Goal: Task Accomplishment & Management: Complete application form

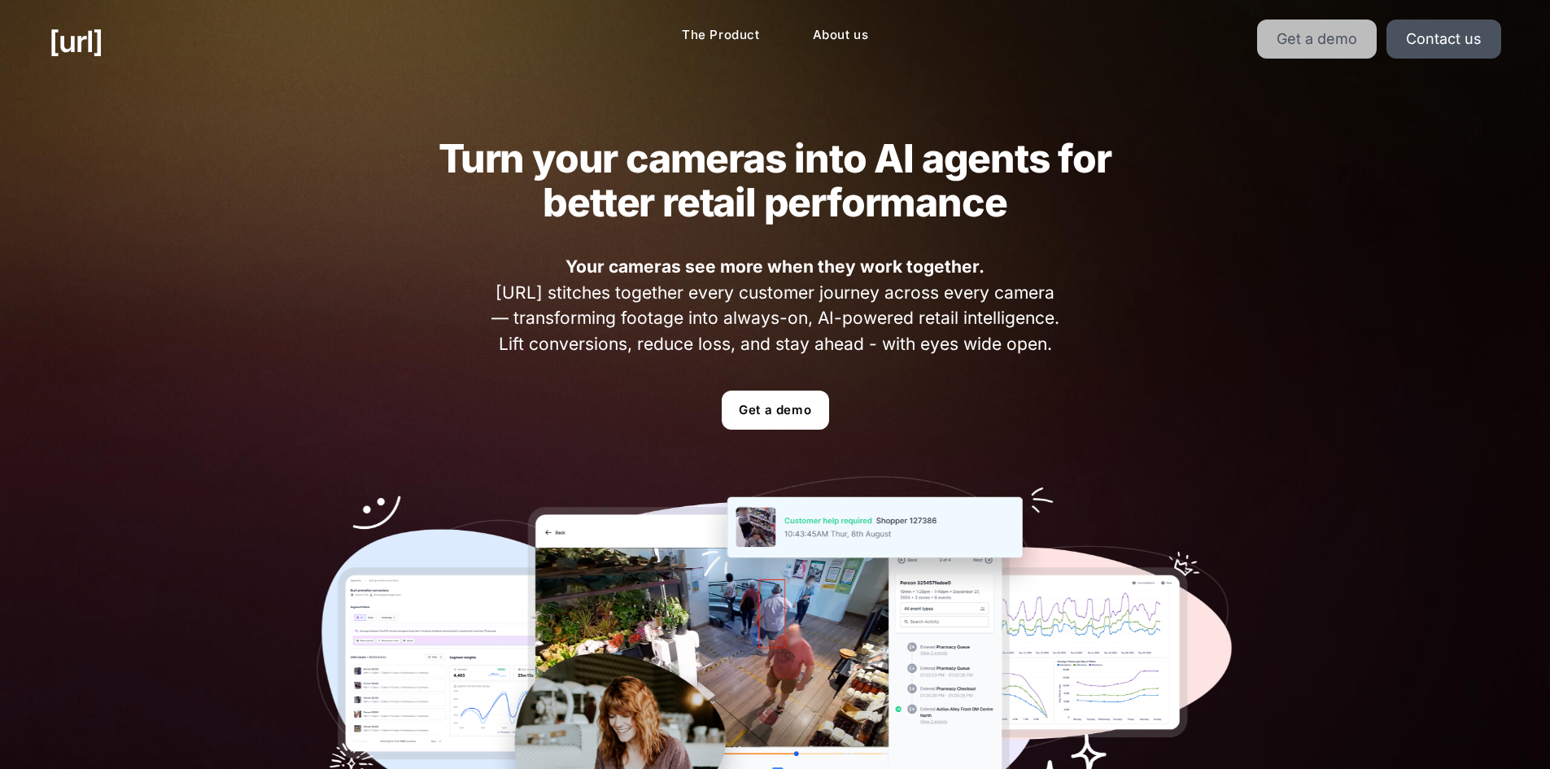
click at [1332, 42] on link "Get a demo" at bounding box center [1317, 39] width 120 height 39
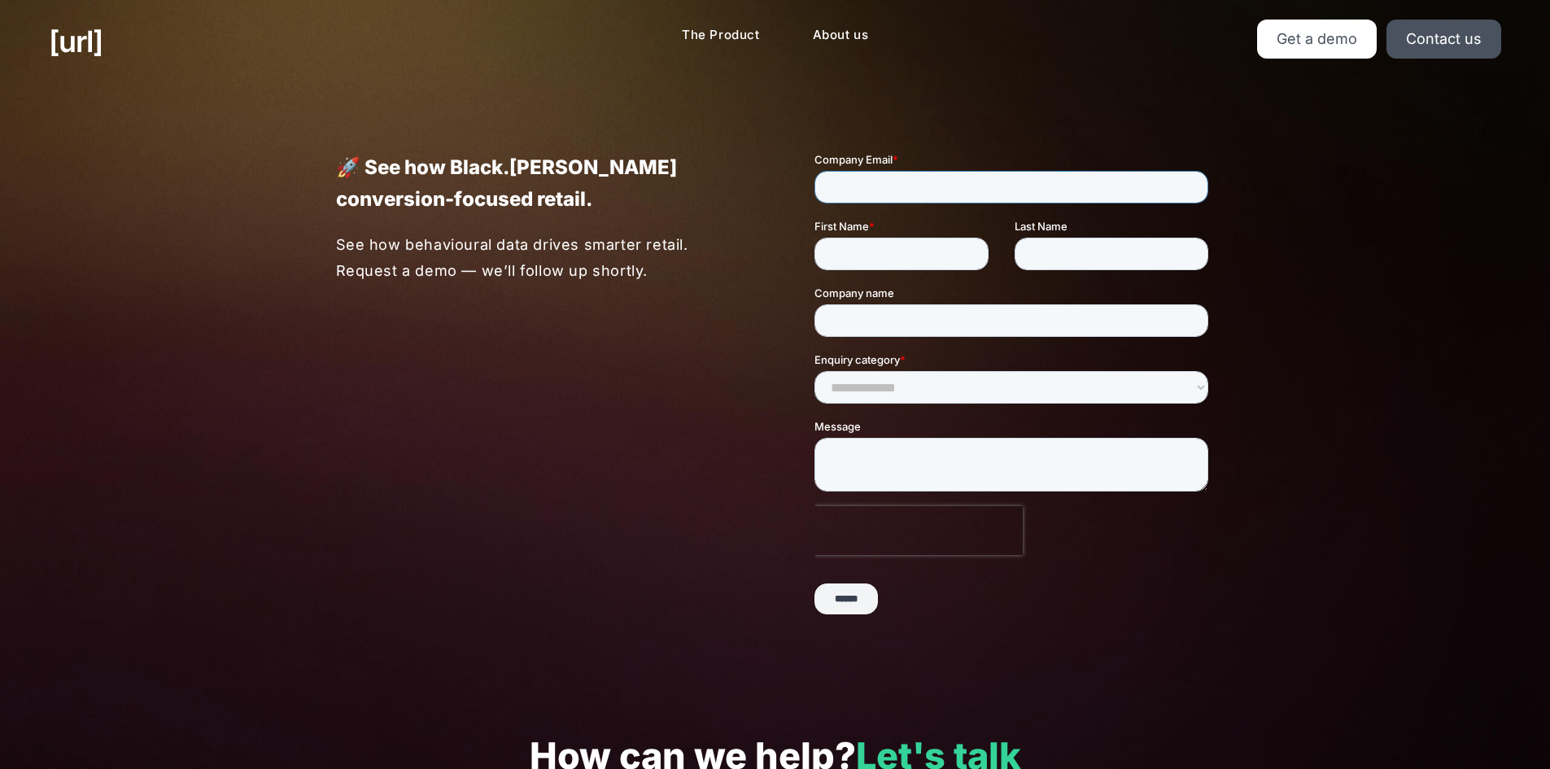
click at [822, 185] on input "Company Email *" at bounding box center [1011, 187] width 394 height 33
click at [661, 257] on p "See how behavioural data drives smarter retail. Request a demo — we’ll follow u…" at bounding box center [536, 257] width 401 height 51
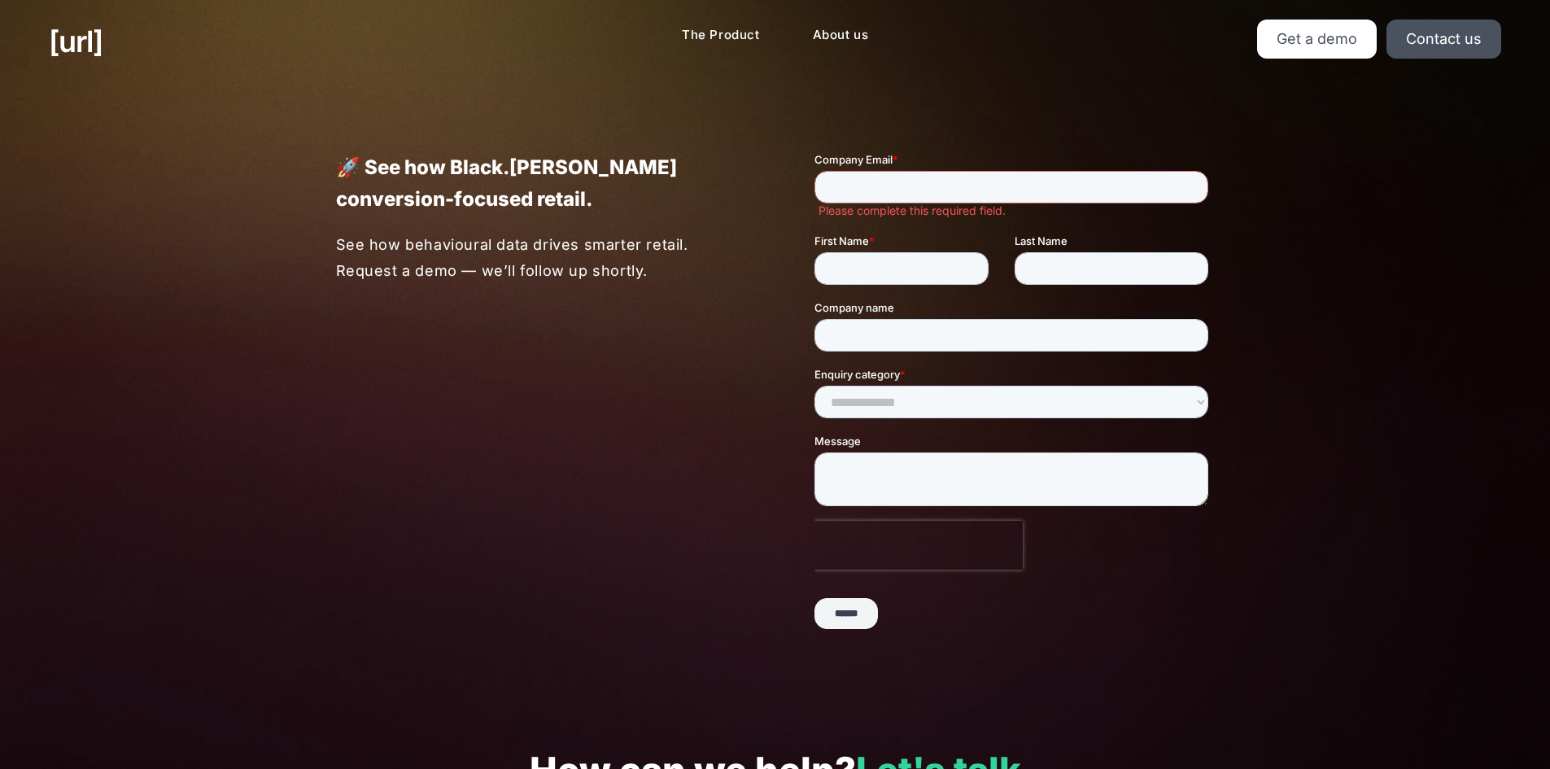
click at [703, 368] on div "🚀 See how Black.[PERSON_NAME] conversion-focused retail. See how behavioural da…" at bounding box center [775, 397] width 977 height 628
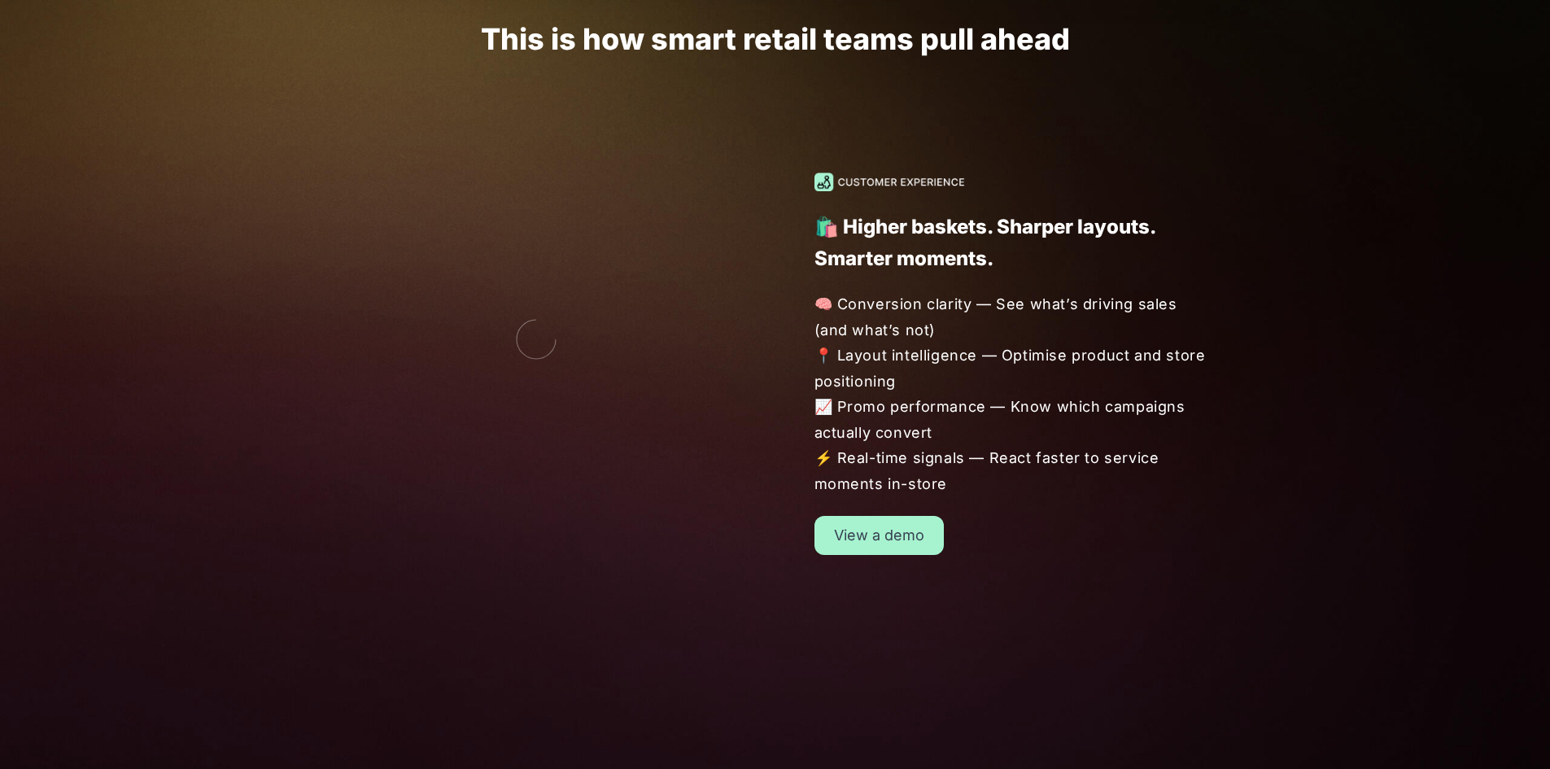
scroll to position [1383, 0]
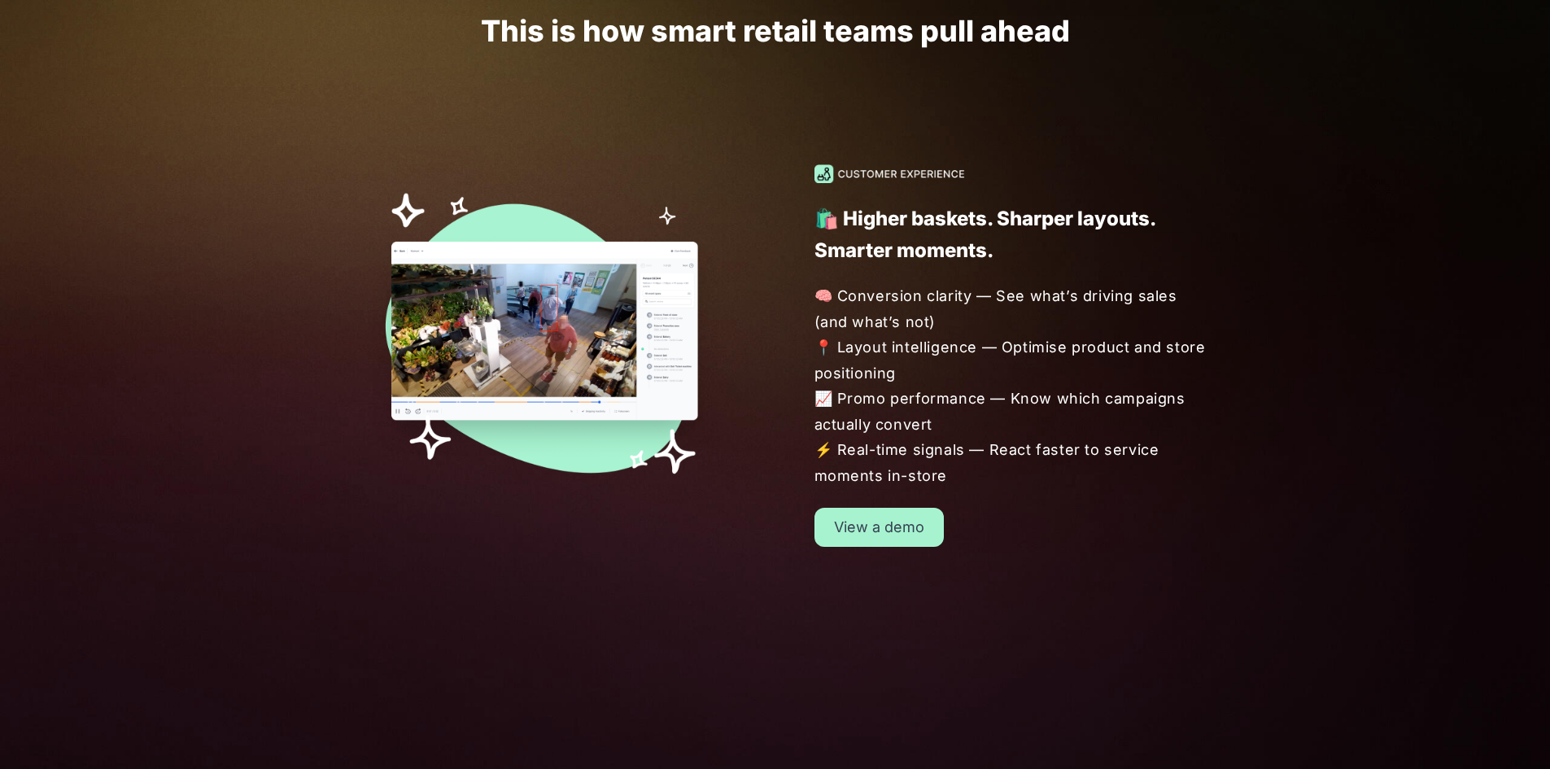
click at [907, 519] on link "View a demo" at bounding box center [879, 527] width 129 height 39
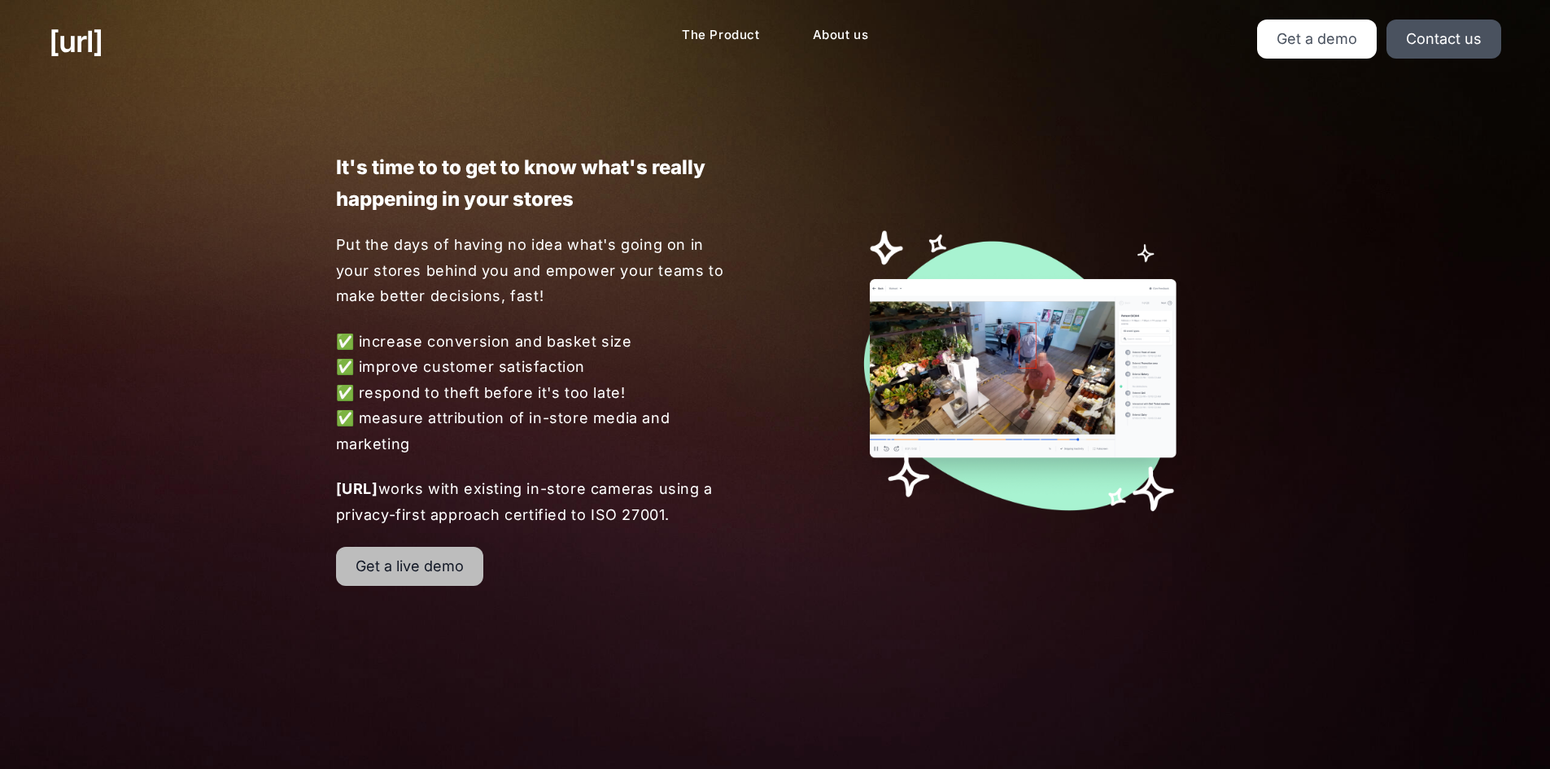
click at [406, 580] on link "Get a live demo" at bounding box center [409, 566] width 147 height 39
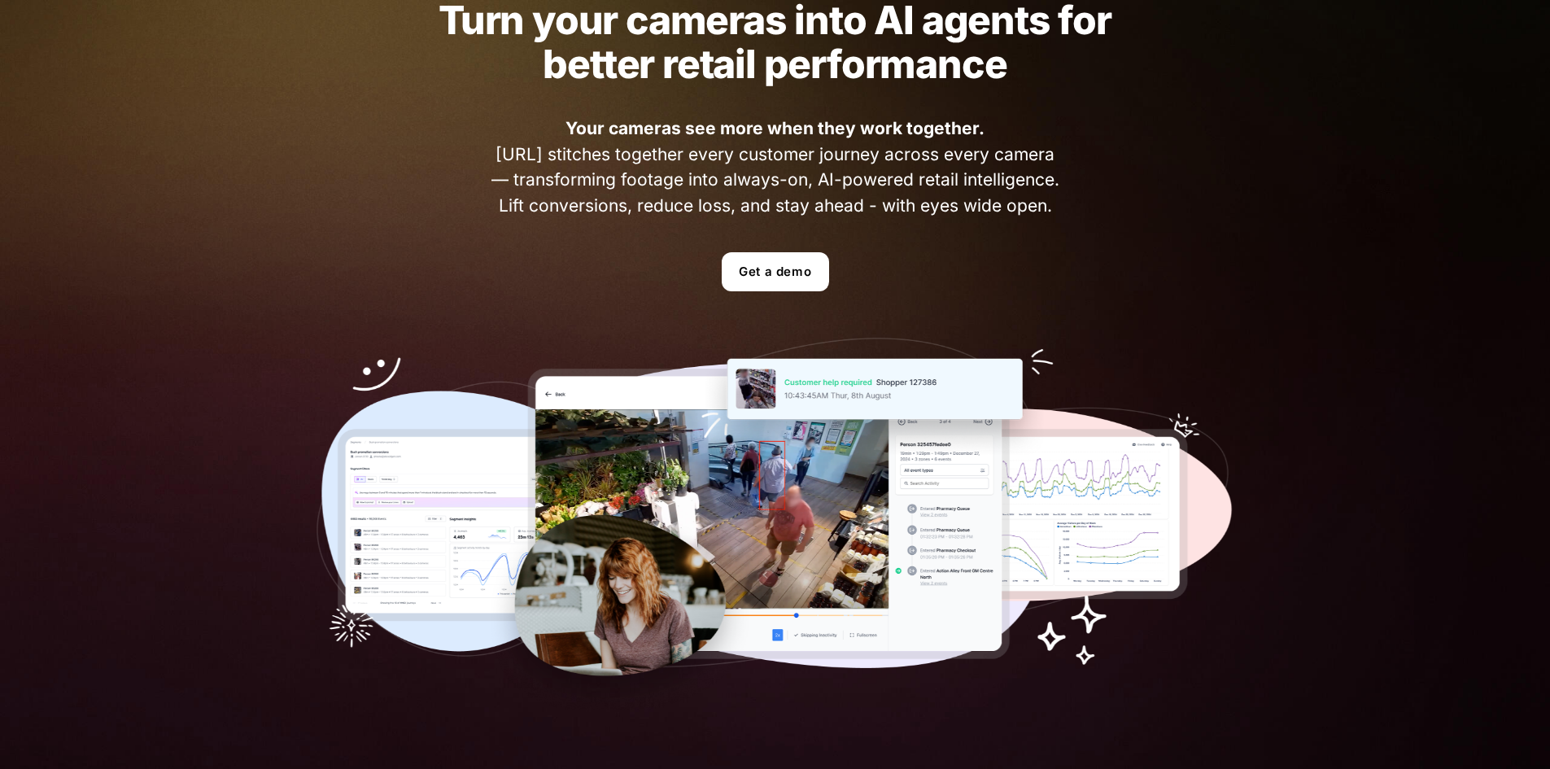
scroll to position [163, 0]
